Goal: Task Accomplishment & Management: Manage account settings

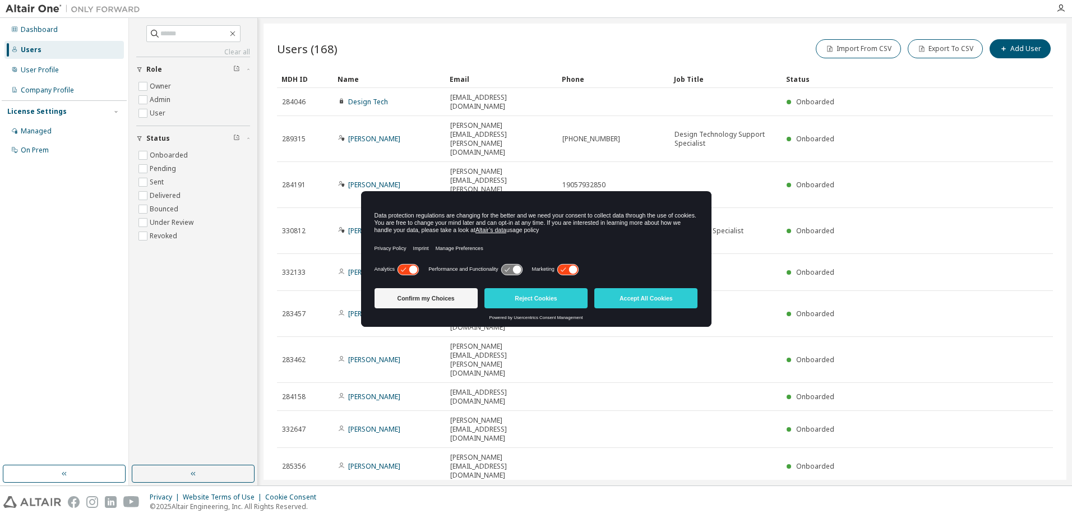
click at [659, 298] on button "Accept All Cookies" at bounding box center [645, 298] width 103 height 20
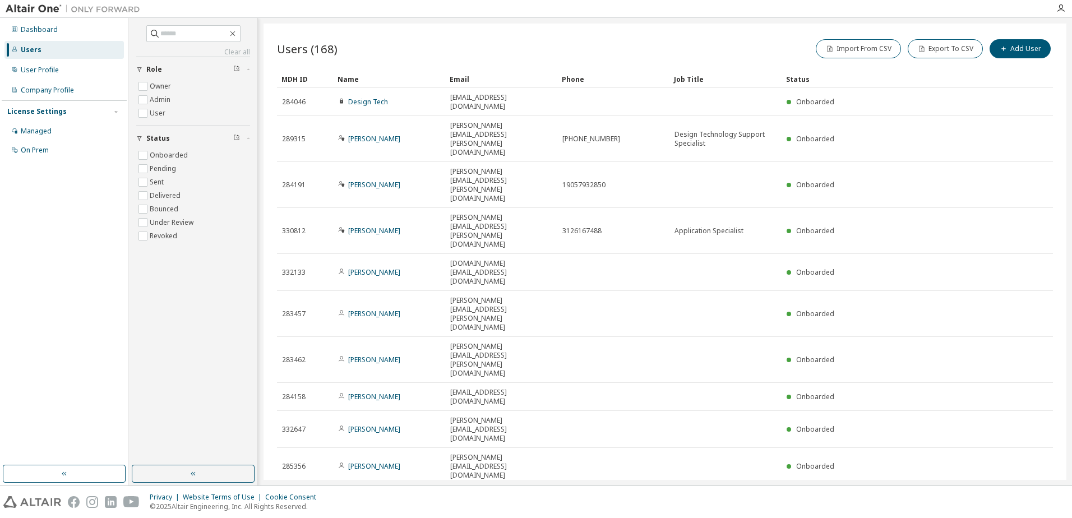
click at [904, 500] on icon "button" at bounding box center [903, 501] width 3 height 2
click at [909, 371] on div "100" at bounding box center [934, 371] width 90 height 13
click at [352, 81] on div "Name" at bounding box center [389, 79] width 103 height 18
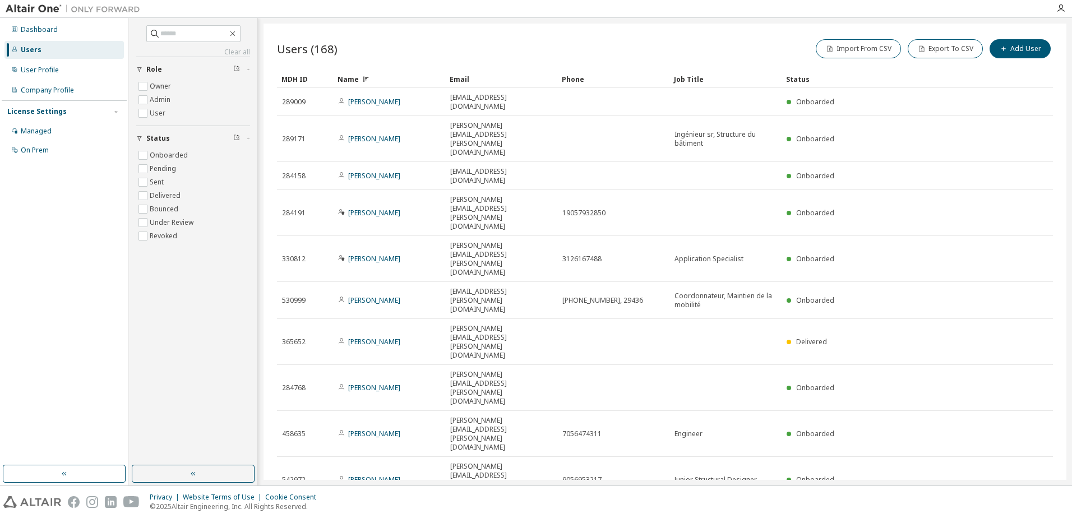
click at [353, 78] on div "Name" at bounding box center [389, 79] width 103 height 18
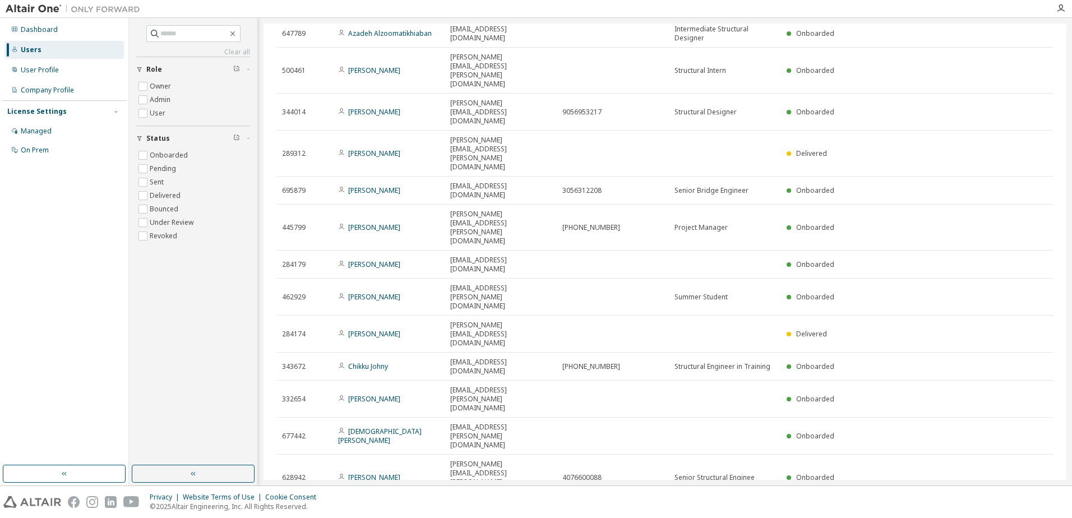
scroll to position [1169, 0]
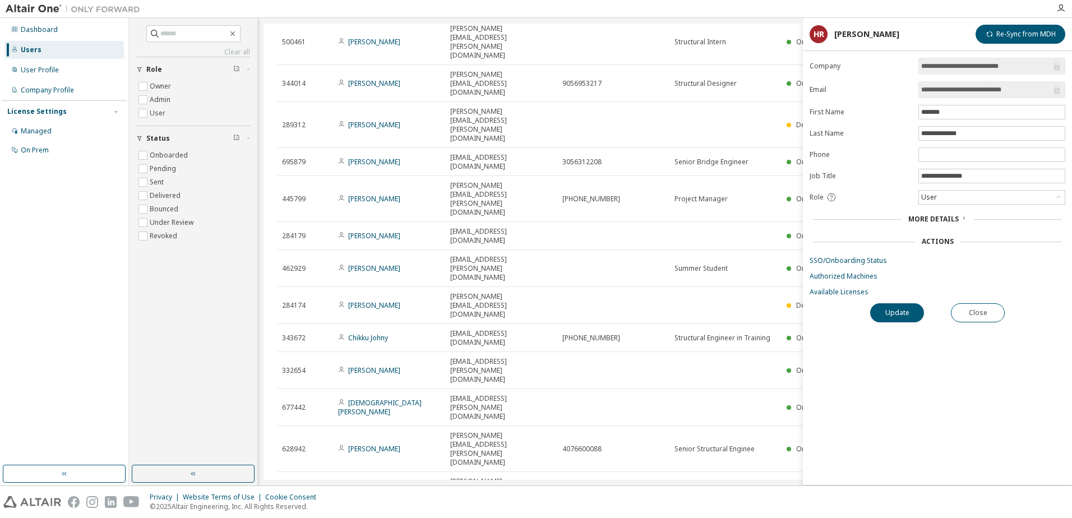
click at [962, 219] on icon at bounding box center [964, 218] width 7 height 7
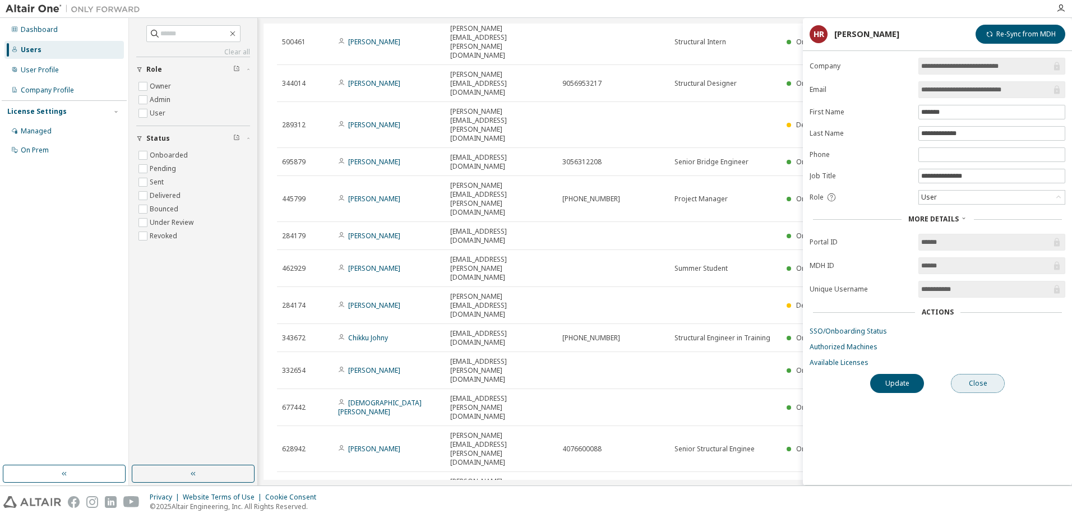
click at [981, 387] on button "Close" at bounding box center [978, 383] width 54 height 19
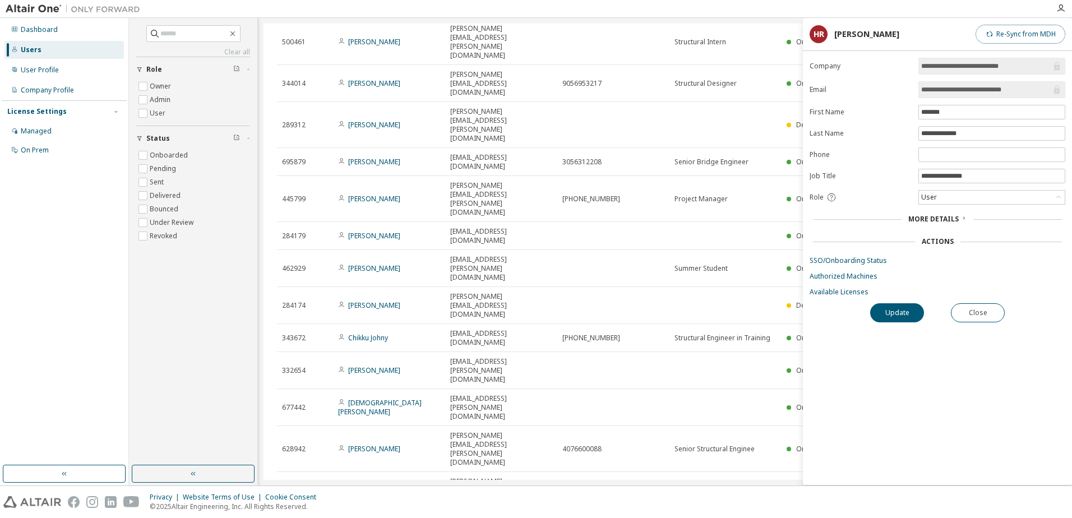
click at [1020, 35] on button "Re-Sync from MDH" at bounding box center [1021, 34] width 90 height 19
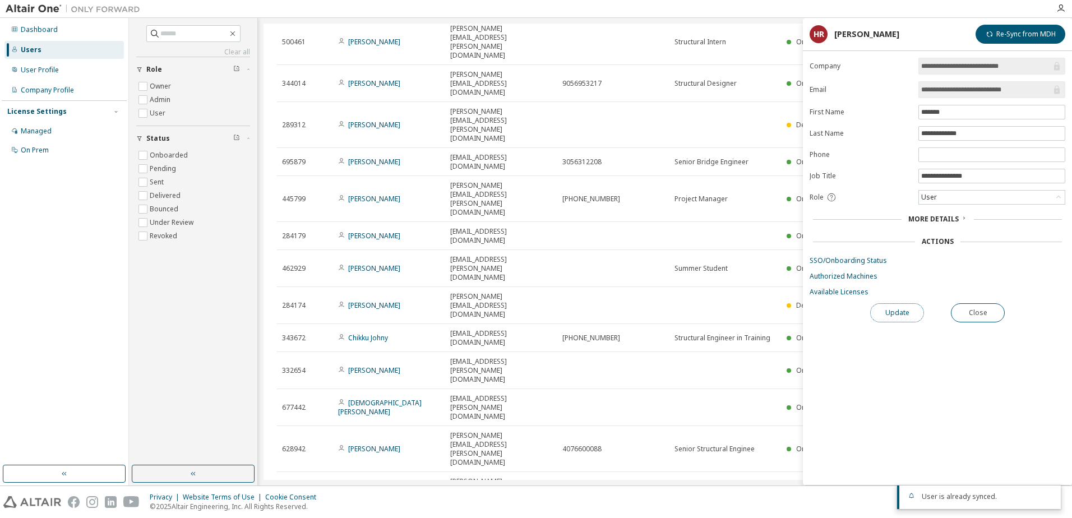
click at [893, 309] on button "Update" at bounding box center [897, 312] width 54 height 19
click at [219, 324] on div "Clear all Status Onboarded Pending Sent Delivered Bounced Under Review Revoked …" at bounding box center [193, 242] width 125 height 444
click at [869, 260] on link "SSO/Onboarding Status" at bounding box center [938, 260] width 256 height 9
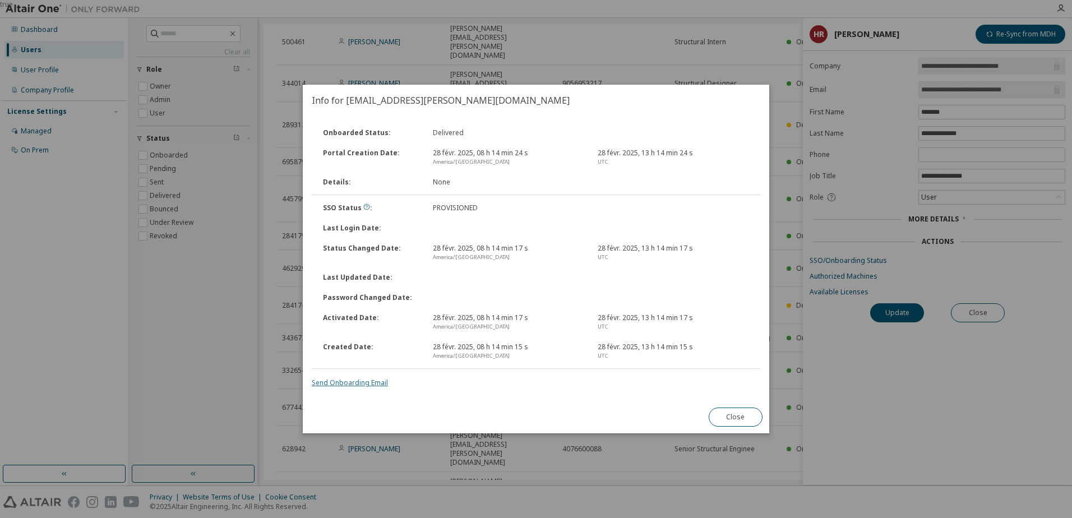
click at [352, 384] on link "Send Onboarding Email" at bounding box center [350, 383] width 76 height 10
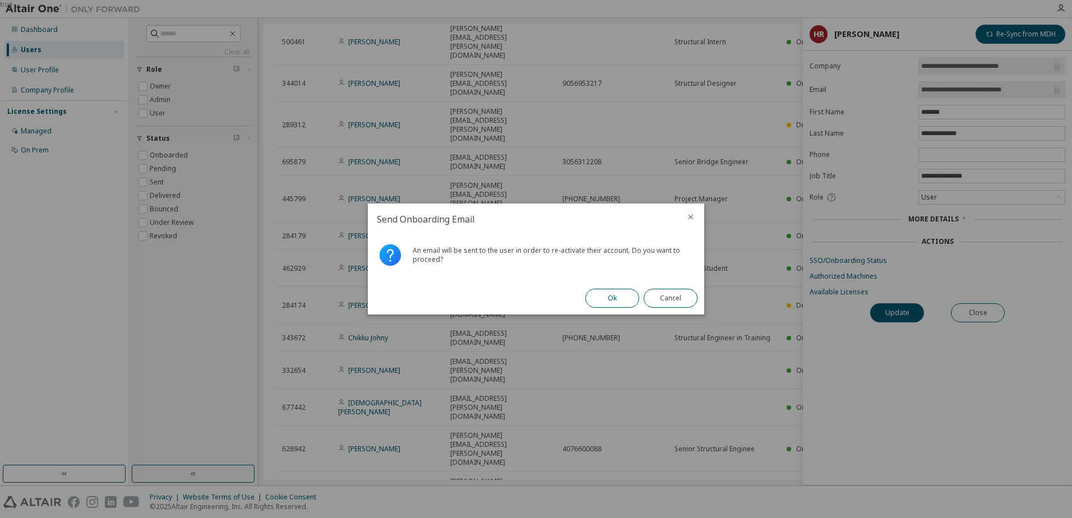
click at [614, 300] on button "Ok" at bounding box center [613, 298] width 54 height 19
click at [658, 298] on button "Close" at bounding box center [671, 298] width 54 height 19
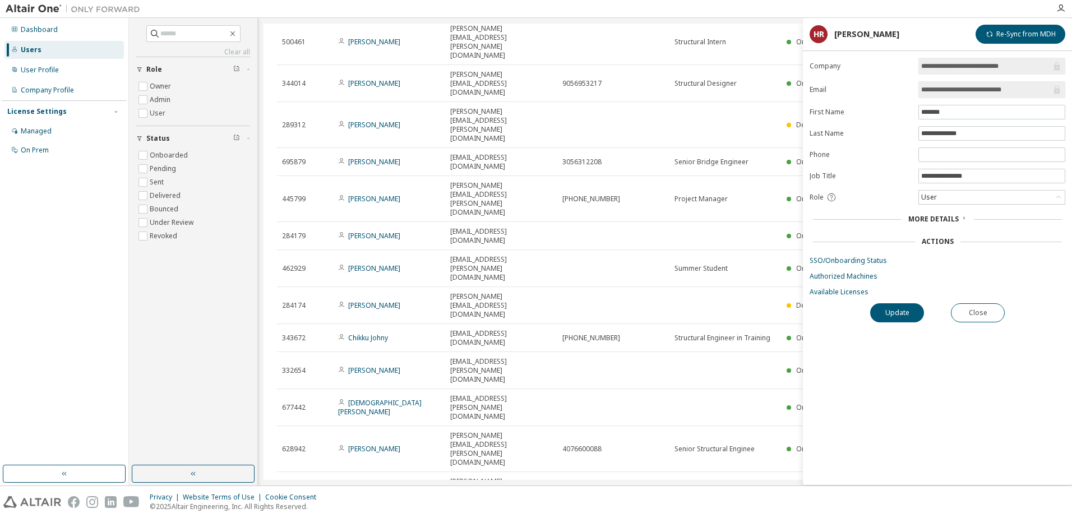
click at [84, 346] on div "Dashboard Users User Profile Company Profile License Settings Managed On Prem" at bounding box center [64, 242] width 125 height 444
click at [174, 368] on div "Clear all Status Onboarded Pending Sent Delivered Bounced Under Review Revoked …" at bounding box center [193, 242] width 125 height 444
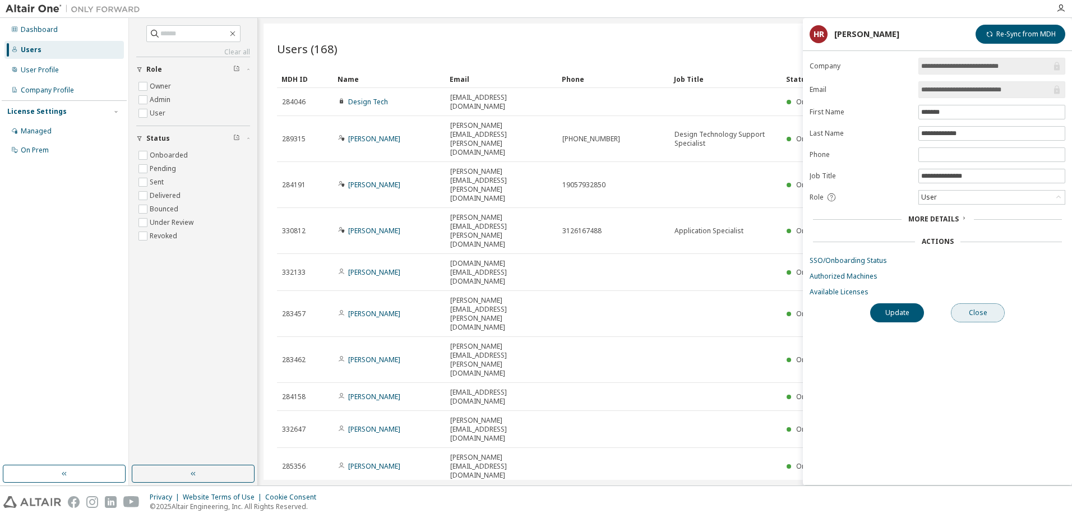
click at [981, 316] on button "Close" at bounding box center [978, 312] width 54 height 19
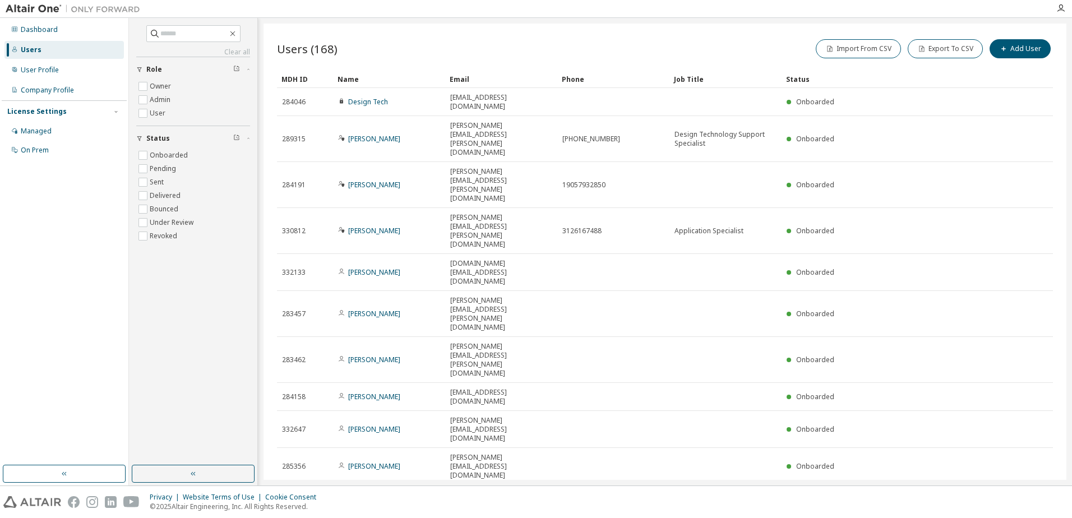
click at [901, 497] on icon "button" at bounding box center [904, 500] width 7 height 7
click at [905, 373] on div "100" at bounding box center [934, 371] width 90 height 13
click at [365, 80] on div "Name" at bounding box center [389, 79] width 103 height 18
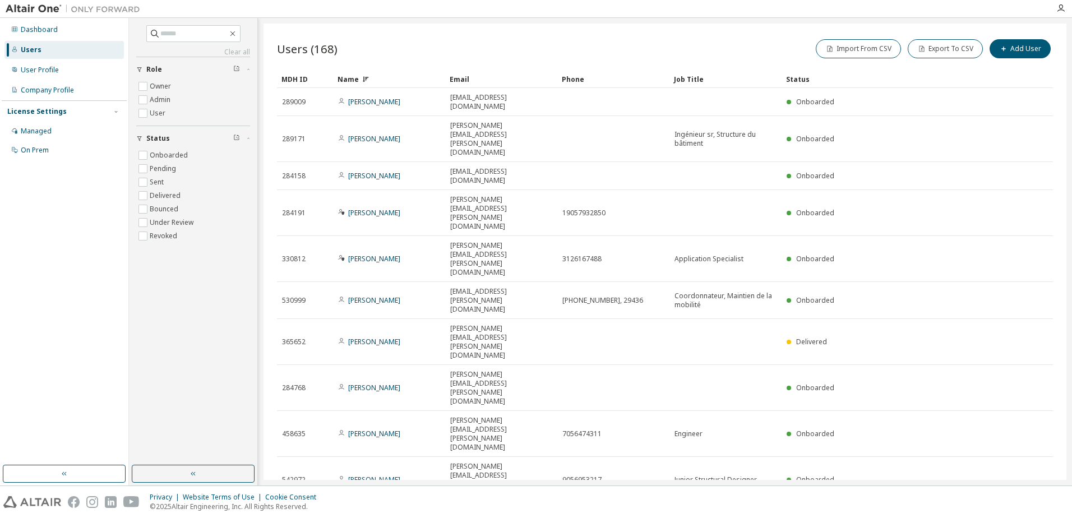
click at [352, 81] on div "Name" at bounding box center [389, 79] width 103 height 18
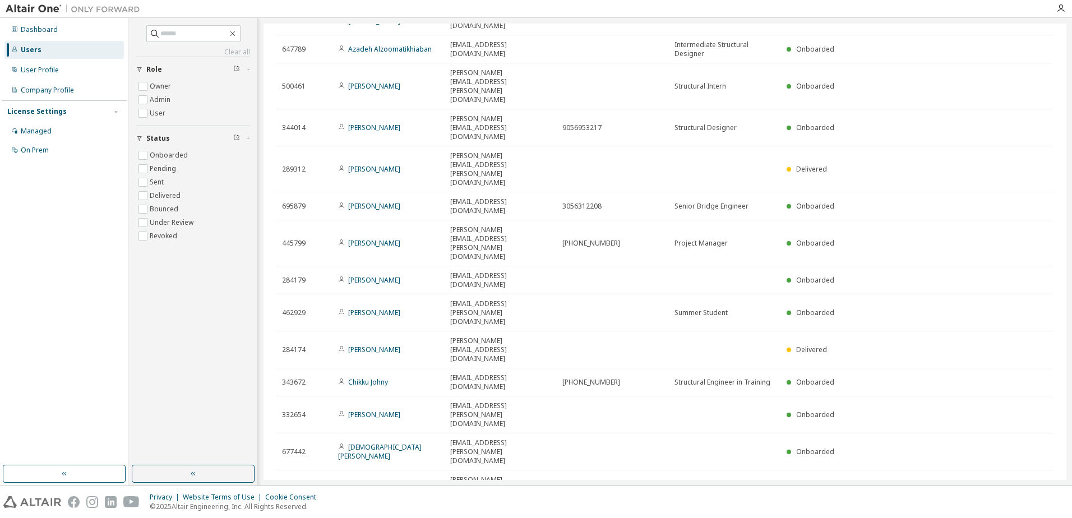
scroll to position [1133, 0]
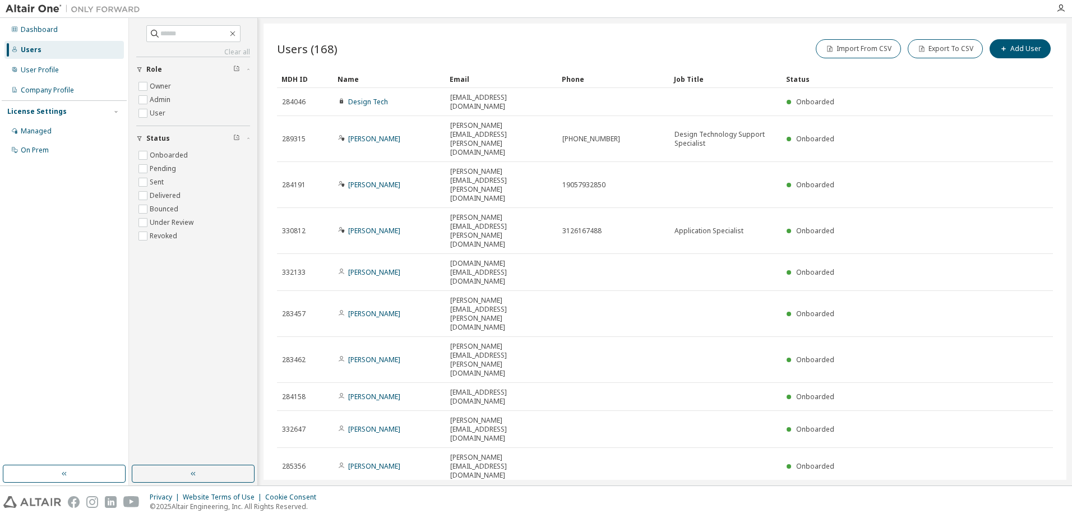
click at [902, 497] on icon "button" at bounding box center [904, 500] width 7 height 7
click at [911, 368] on div "100" at bounding box center [934, 371] width 90 height 13
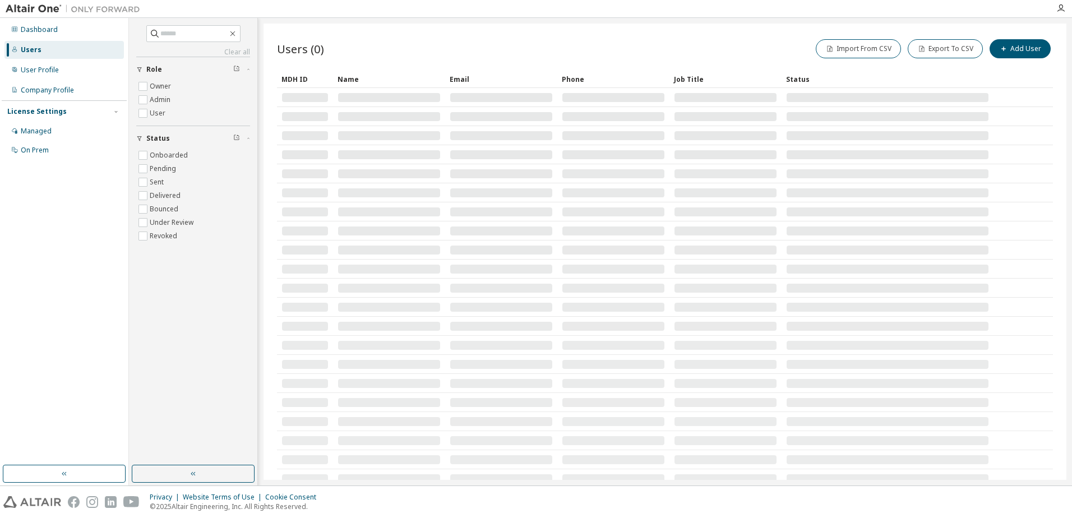
click at [356, 79] on div "Name" at bounding box center [389, 79] width 103 height 18
click at [346, 81] on div "Name" at bounding box center [389, 79] width 103 height 18
click at [349, 77] on div "Name" at bounding box center [389, 79] width 103 height 18
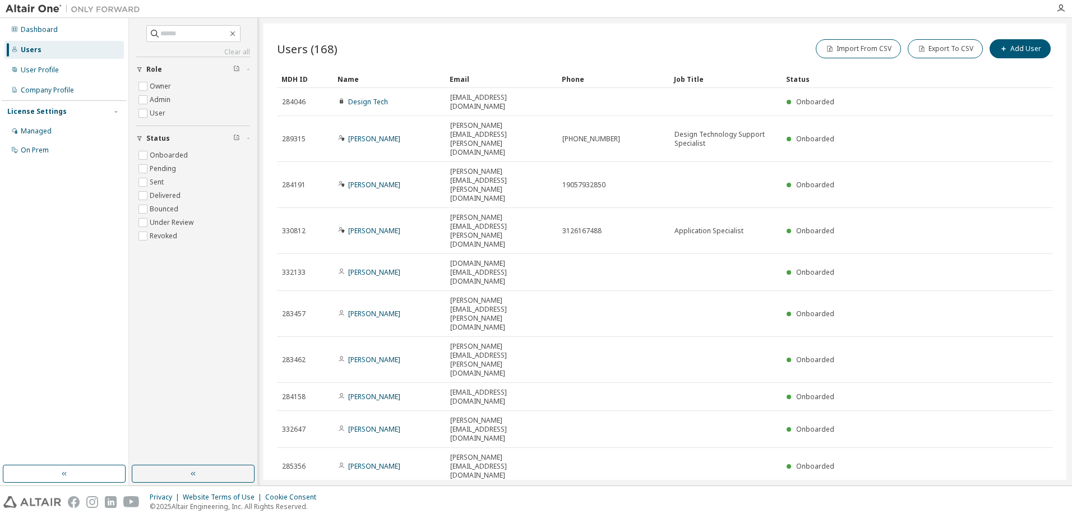
click at [357, 80] on div "Name" at bounding box center [389, 79] width 103 height 18
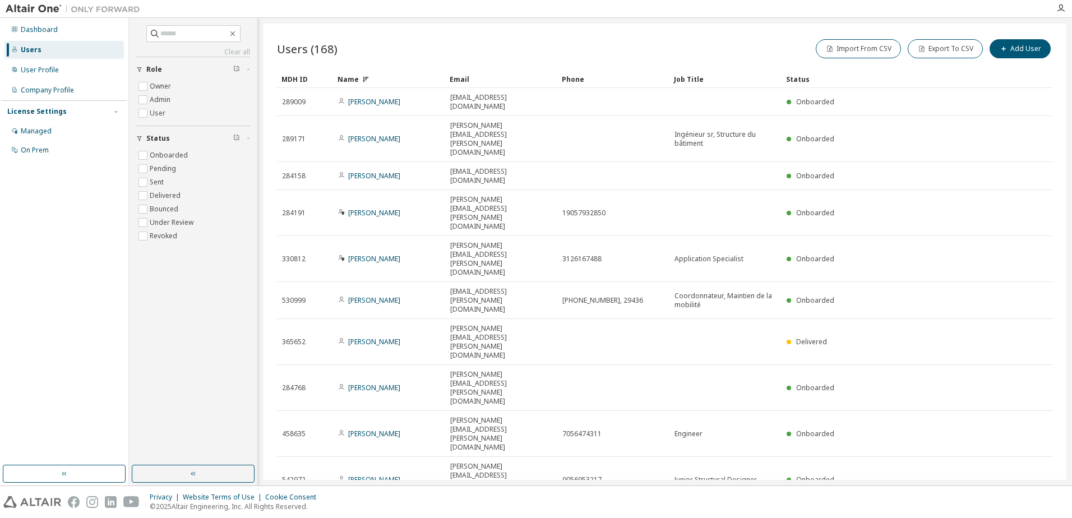
click at [343, 77] on div "Name" at bounding box center [389, 79] width 103 height 18
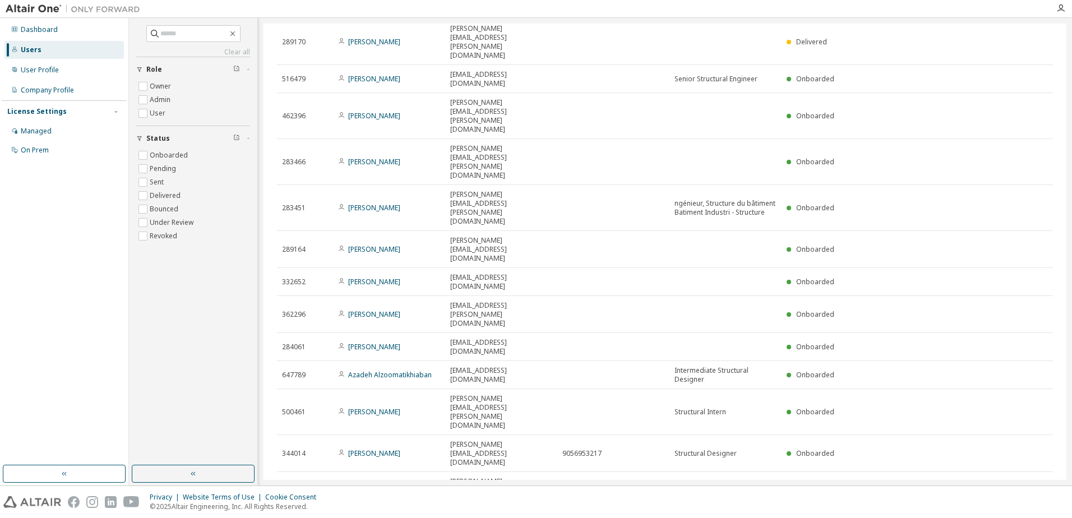
scroll to position [1198, 0]
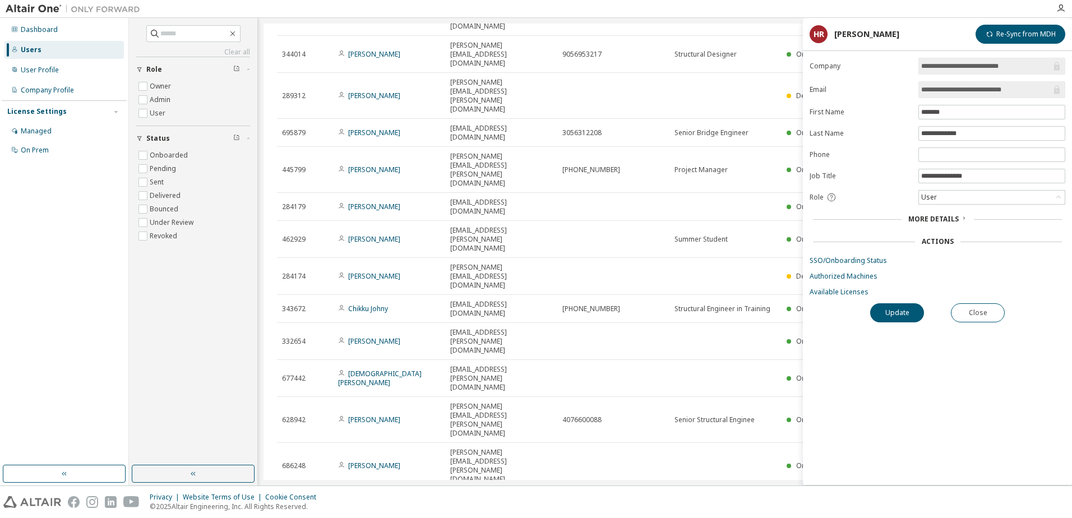
click at [964, 218] on icon at bounding box center [964, 218] width 7 height 7
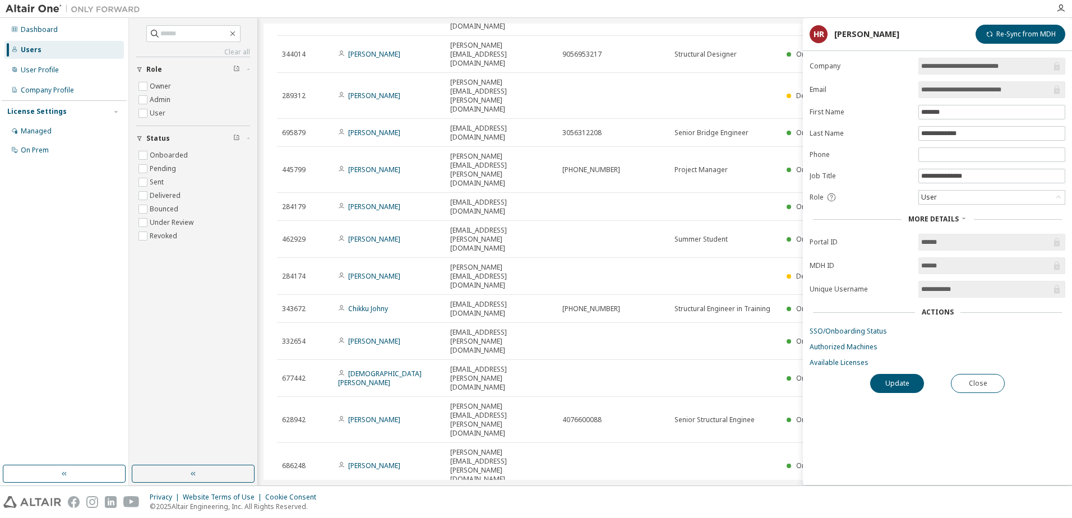
click at [964, 218] on icon at bounding box center [964, 218] width 7 height 7
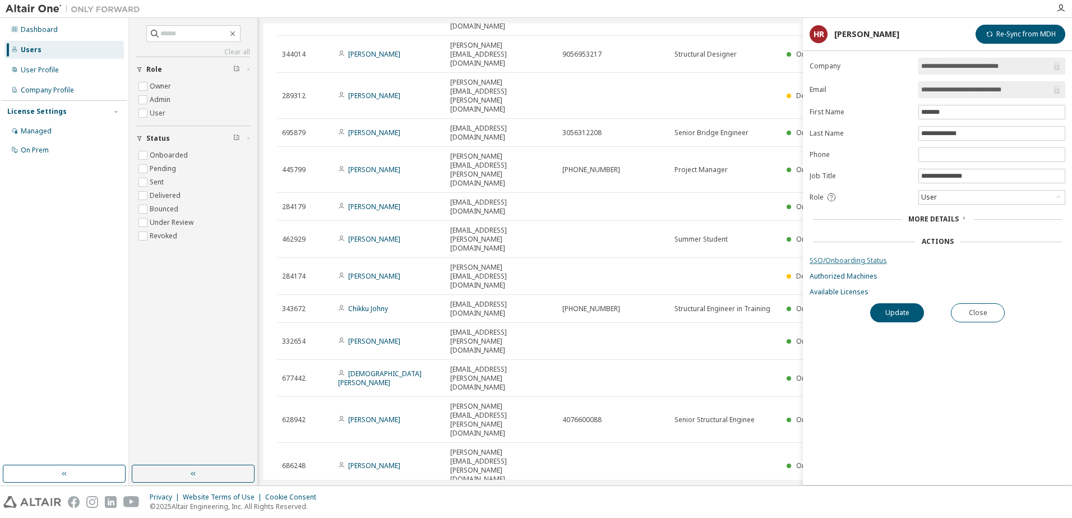
click at [855, 262] on link "SSO/Onboarding Status" at bounding box center [938, 260] width 256 height 9
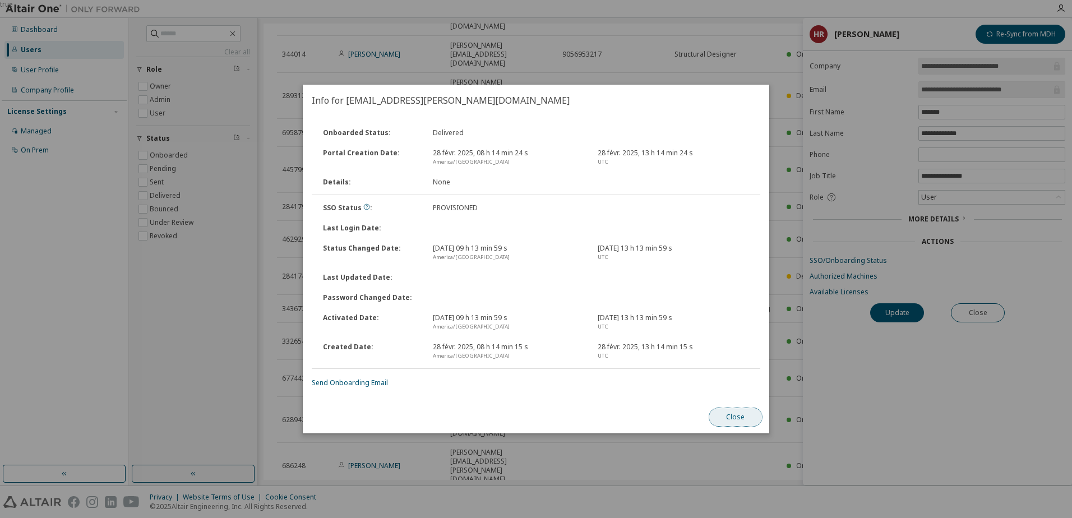
click at [740, 417] on button "Close" at bounding box center [736, 417] width 54 height 19
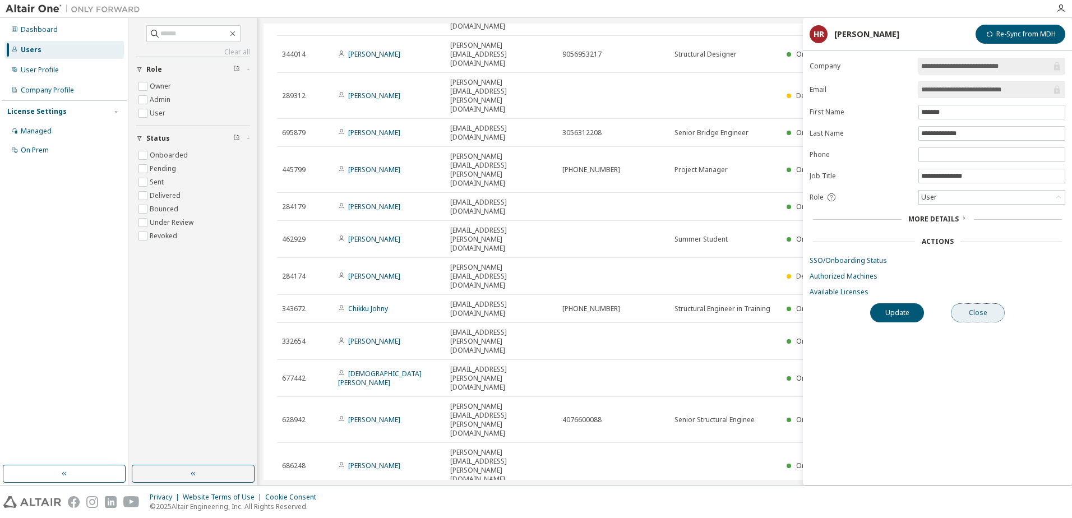
click at [982, 315] on button "Close" at bounding box center [978, 312] width 54 height 19
